Goal: Task Accomplishment & Management: Complete application form

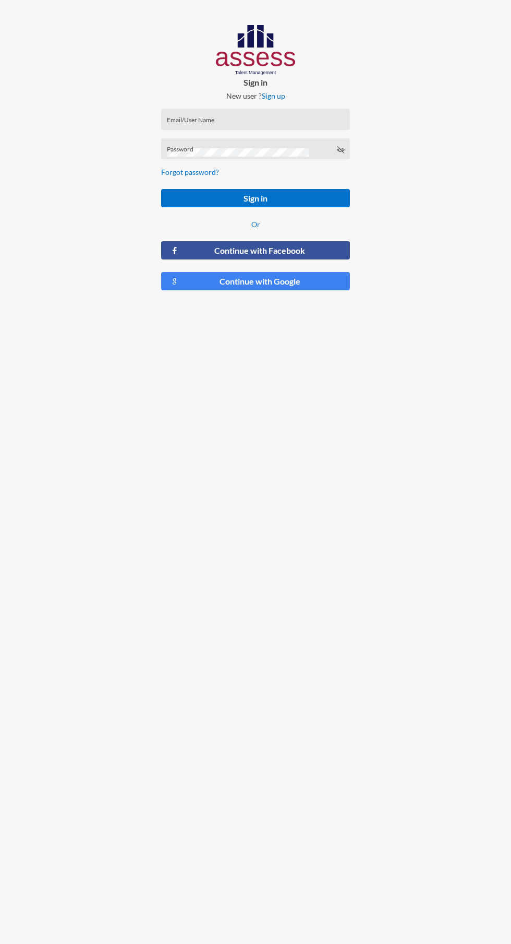
click at [284, 123] on input "Email/User Name" at bounding box center [256, 122] width 178 height 8
type input "[PERSON_NAME][EMAIL_ADDRESS][DOMAIN_NAME]"
click at [161, 189] on button "Sign in" at bounding box center [255, 198] width 189 height 18
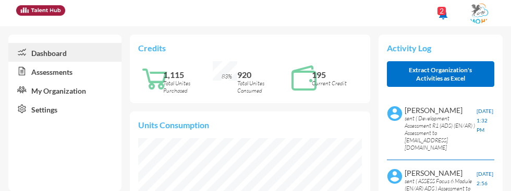
scroll to position [521881, 521834]
click at [76, 69] on link "Assessments" at bounding box center [64, 71] width 113 height 19
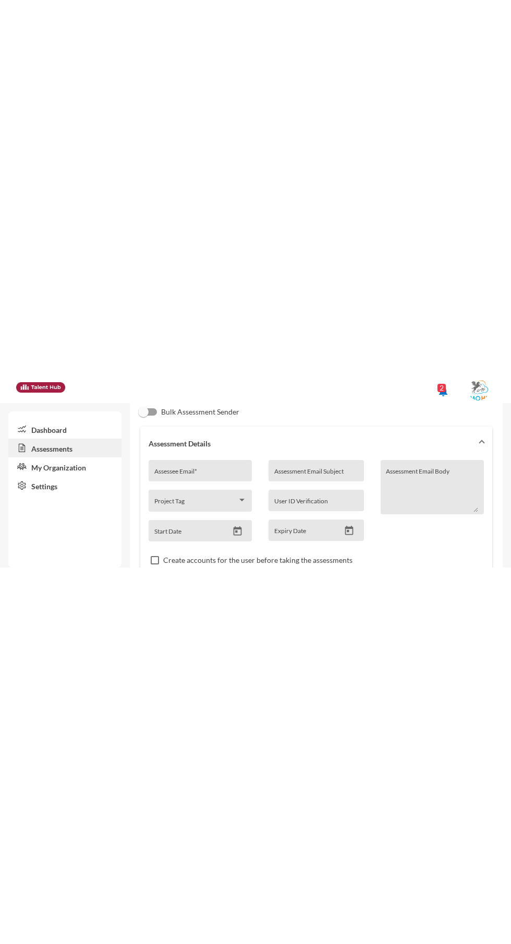
scroll to position [77, 0]
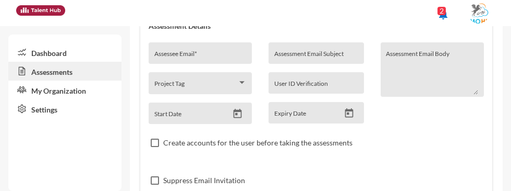
click at [198, 57] on input "Assessee Email *" at bounding box center [200, 57] width 92 height 8
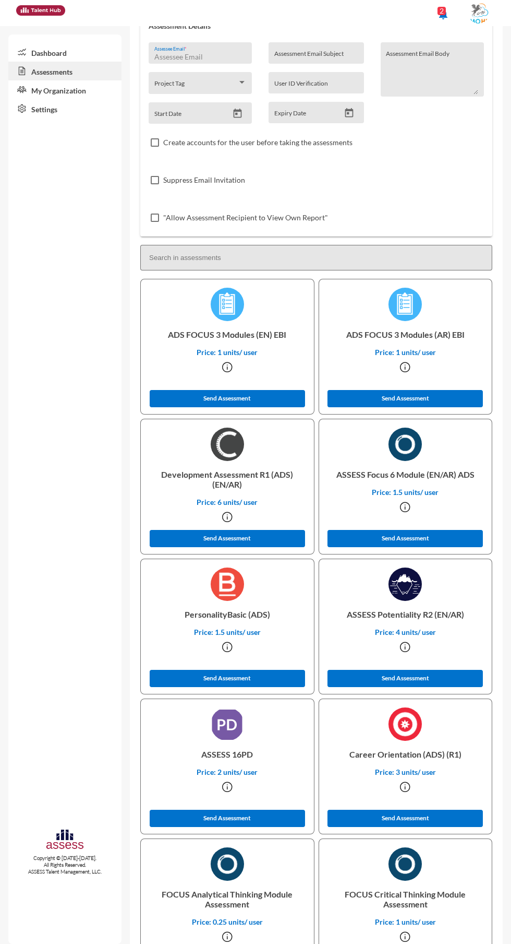
click at [214, 57] on input "Assessee Email *" at bounding box center [200, 57] width 92 height 8
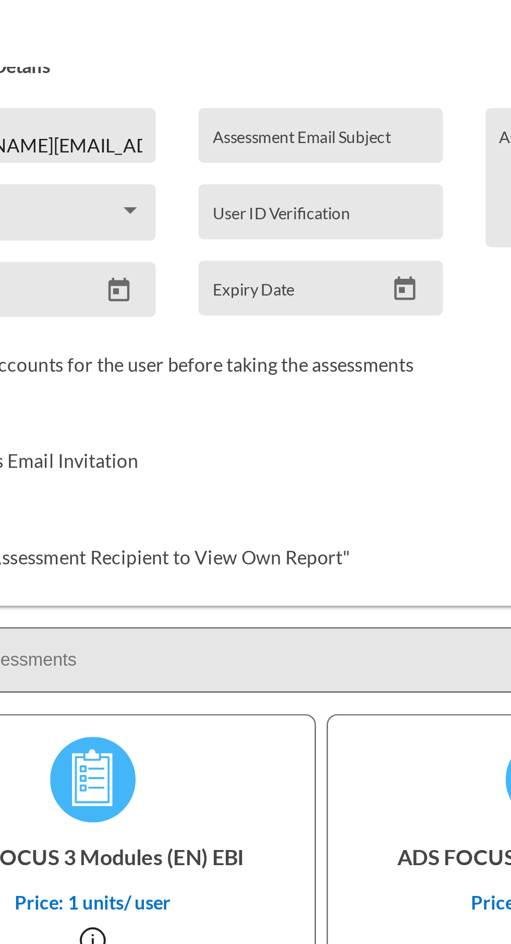
type input "[PERSON_NAME][EMAIL_ADDRESS][DOMAIN_NAME]"
click at [313, 54] on input "Assessment Email Subject" at bounding box center [317, 57] width 84 height 8
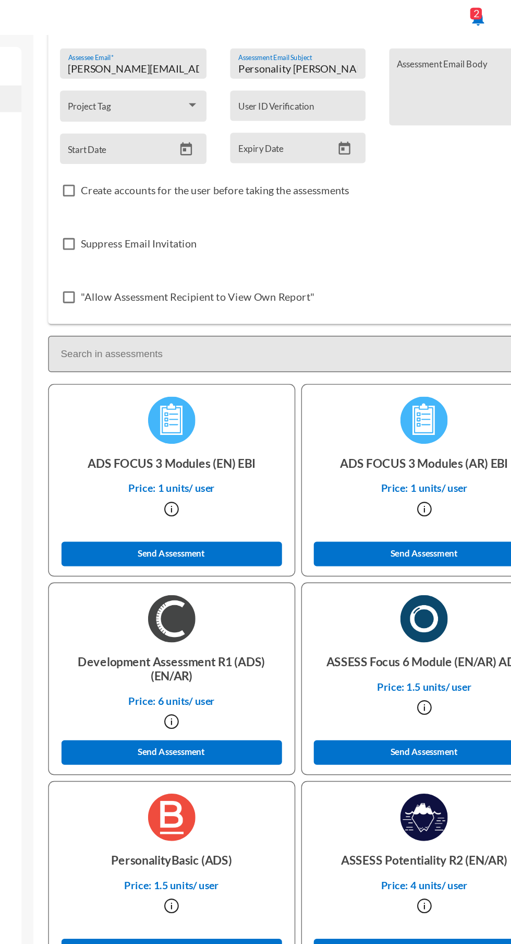
scroll to position [0, 0]
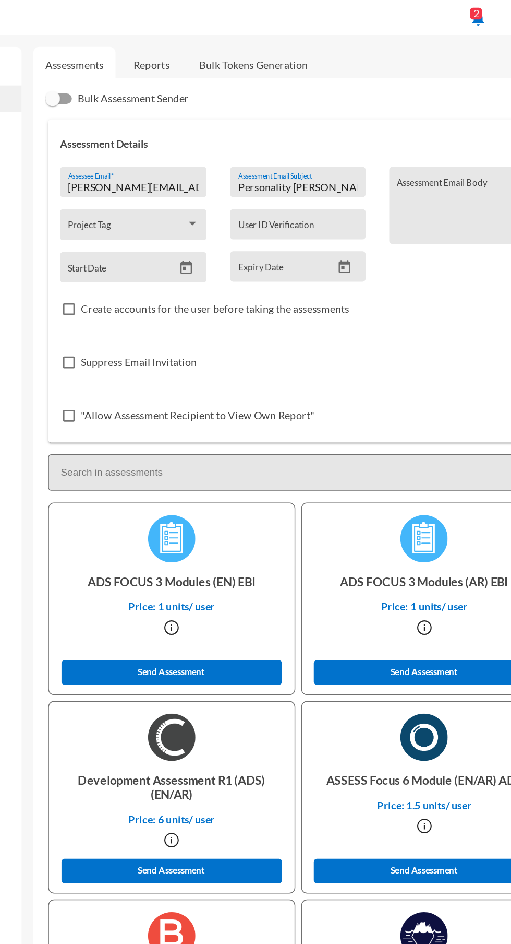
click at [312, 134] on input "Personality [PERSON_NAME]" at bounding box center [317, 133] width 84 height 8
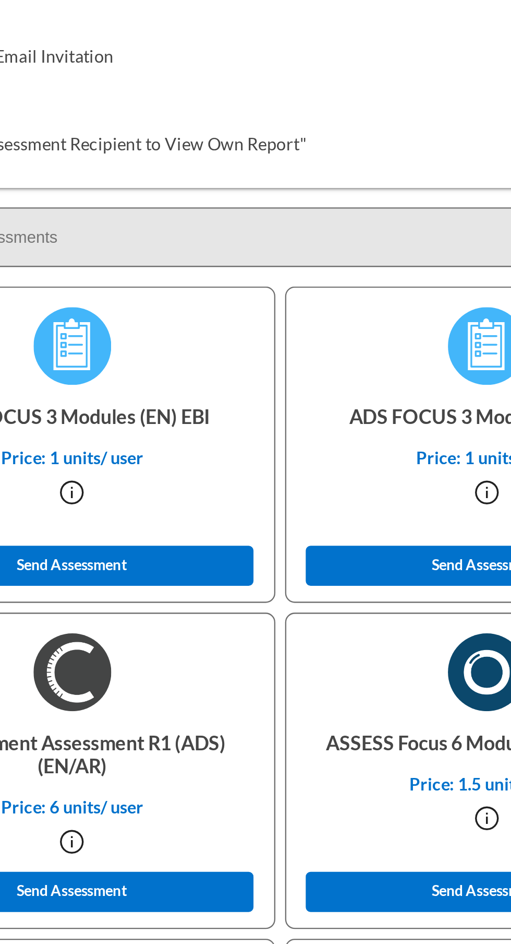
scroll to position [219, 0]
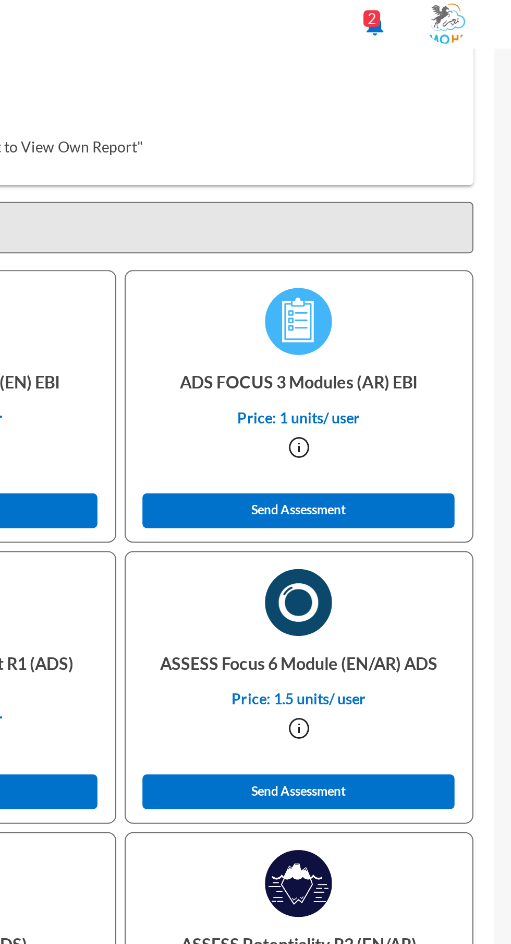
type input "Focus Fares Walid"
click at [459, 398] on button "Send Assessment" at bounding box center [406, 395] width 156 height 17
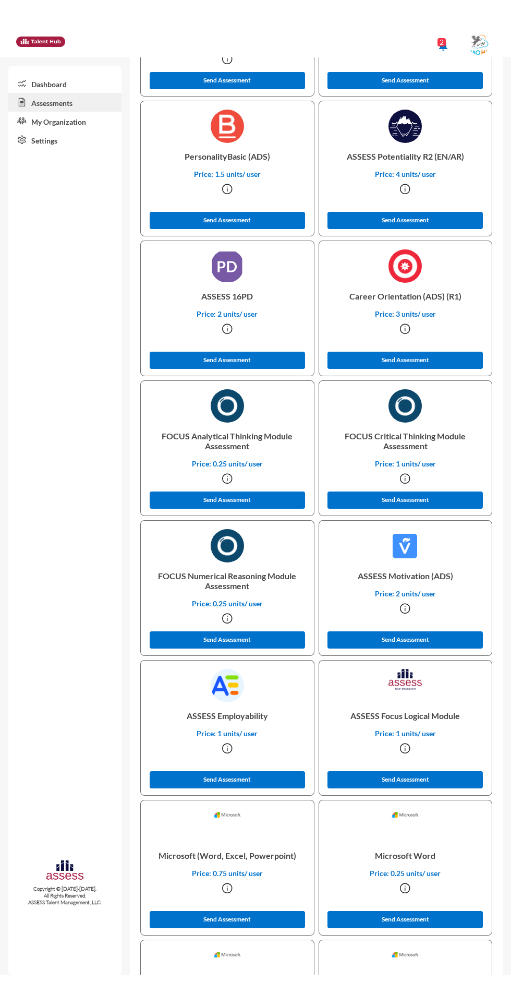
scroll to position [0, 0]
